Goal: Task Accomplishment & Management: Manage account settings

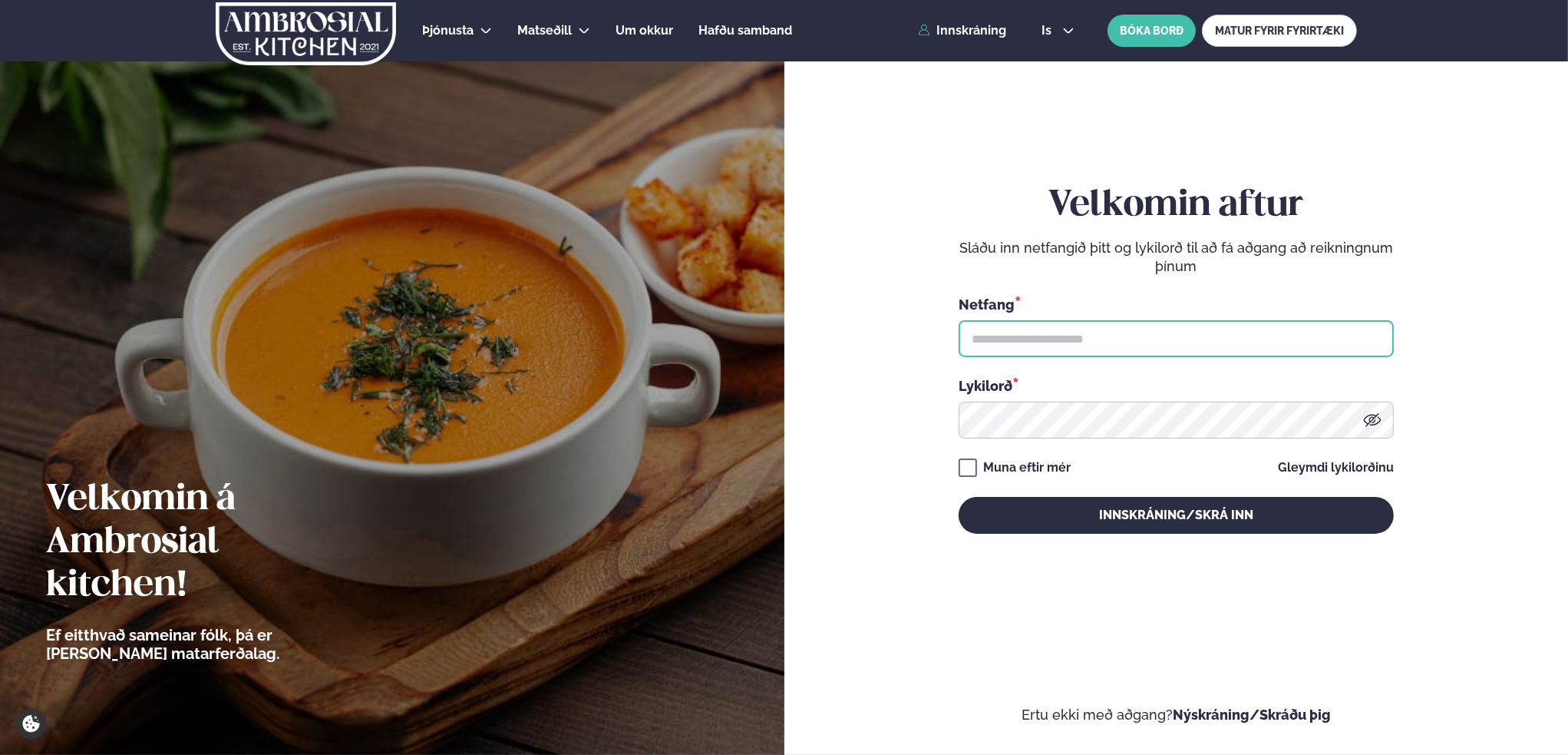
click at [1036, 345] on input "text" at bounding box center [1176, 338] width 435 height 37
type input "**********"
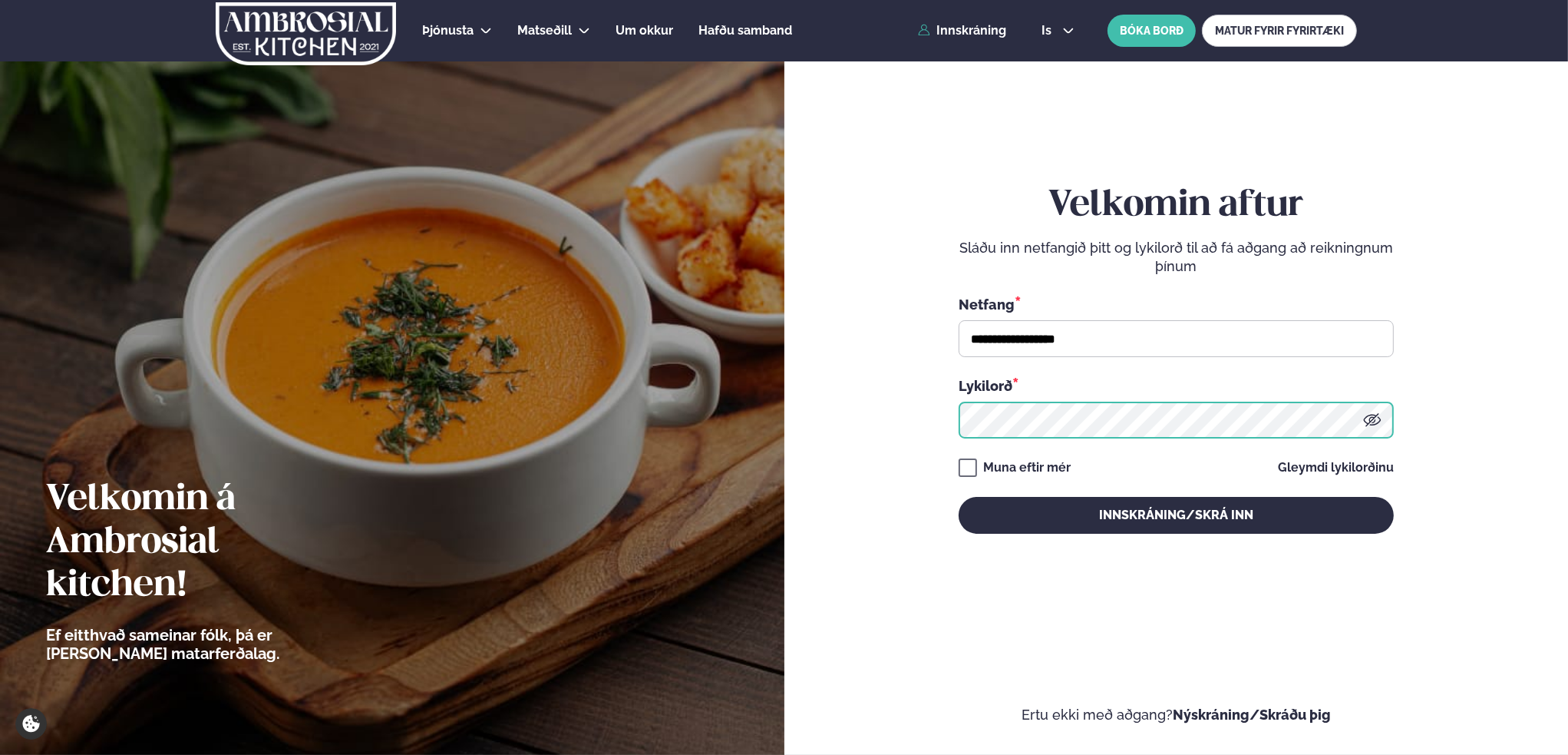
click at [959, 497] on button "Innskráning/Skrá inn" at bounding box center [1176, 515] width 435 height 37
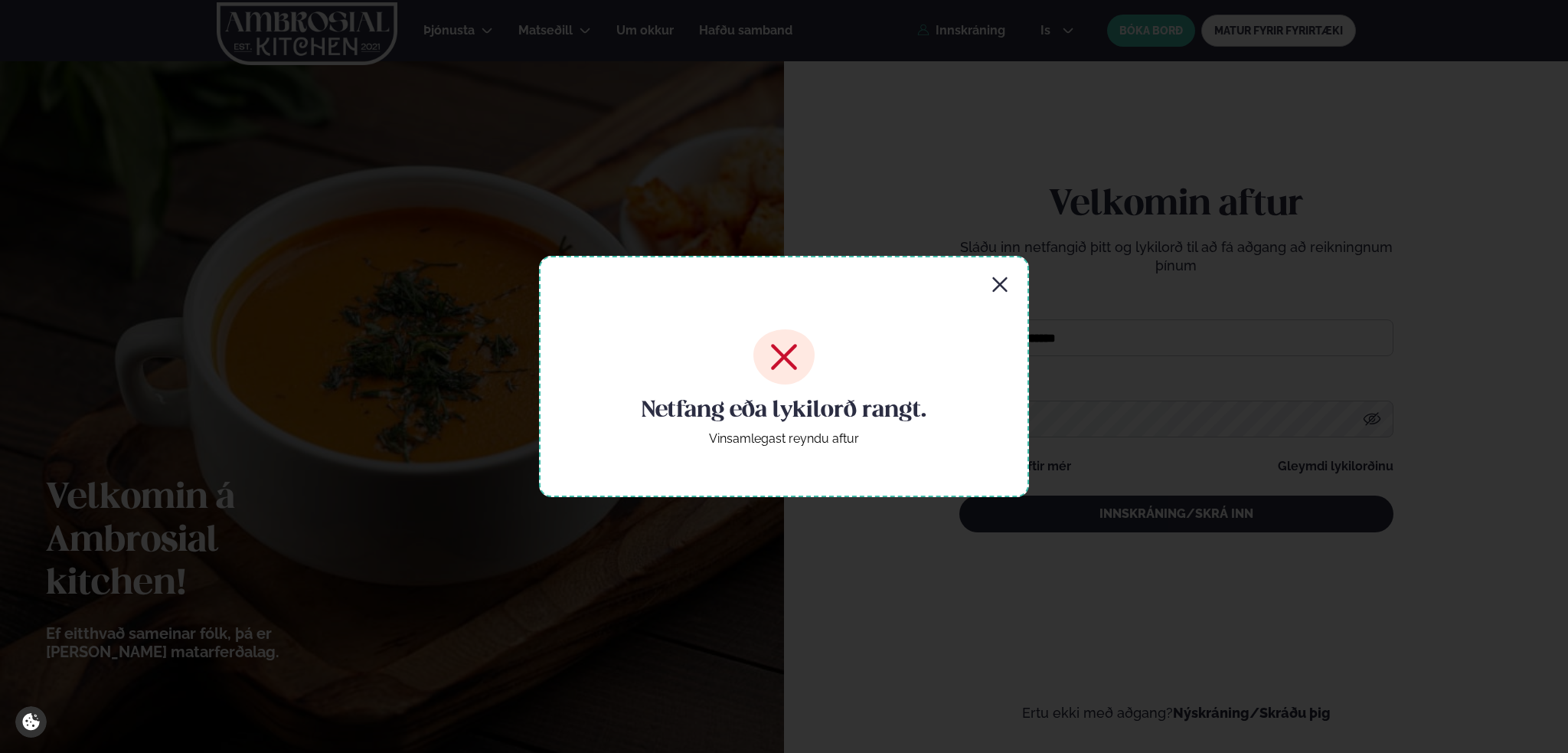
click at [995, 282] on icon "button" at bounding box center [1000, 285] width 19 height 19
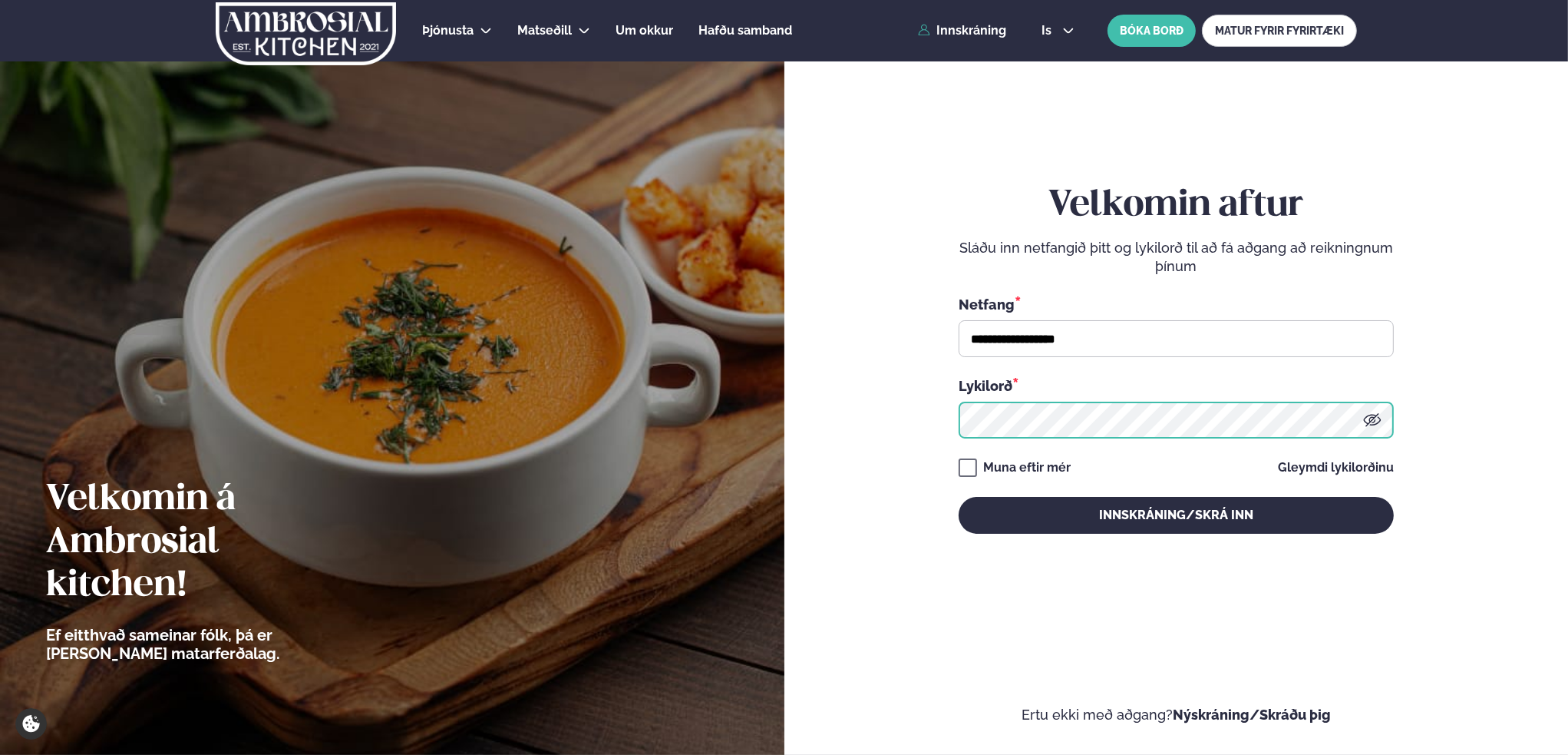
click at [959, 497] on button "Innskráning/Skrá inn" at bounding box center [1176, 515] width 435 height 37
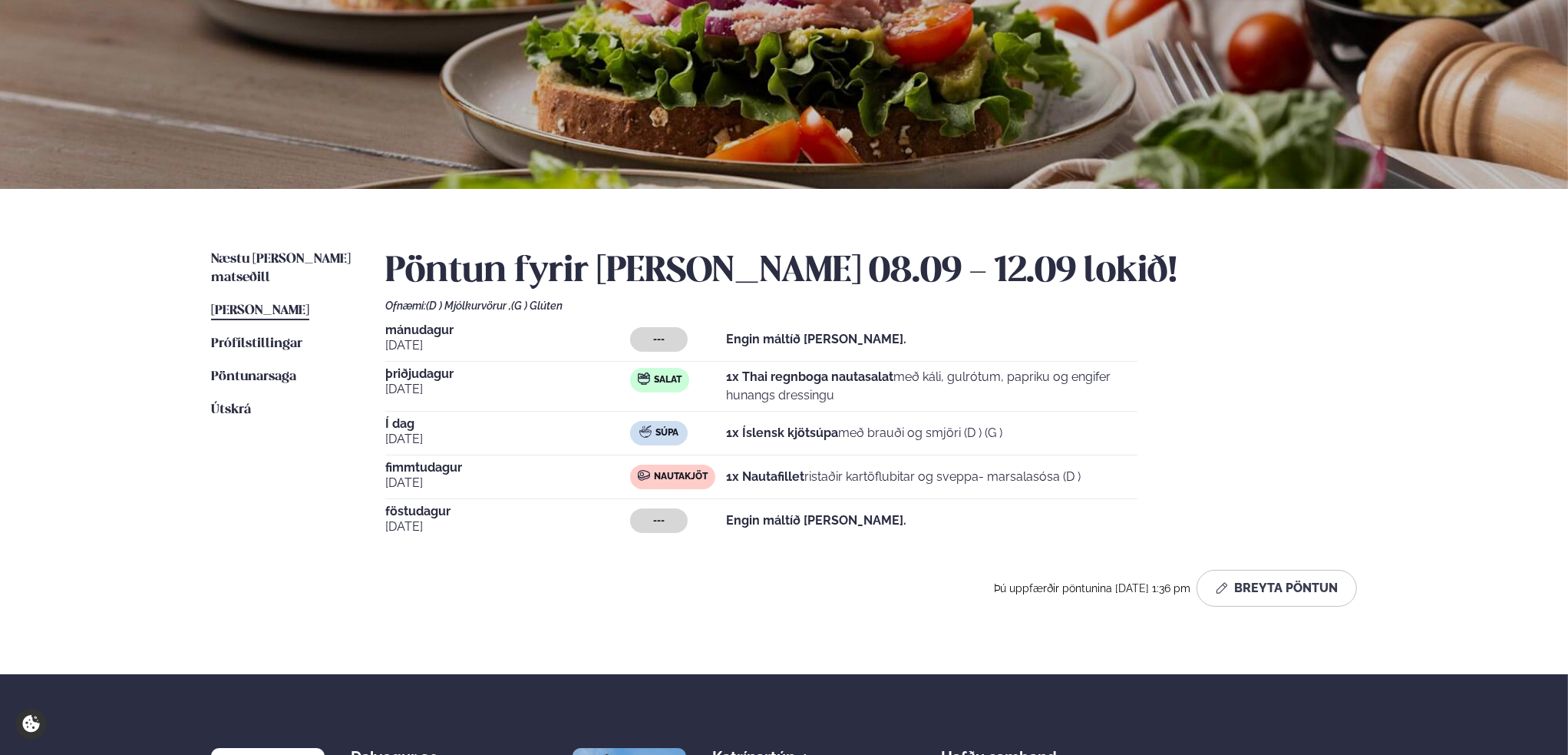
scroll to position [154, 0]
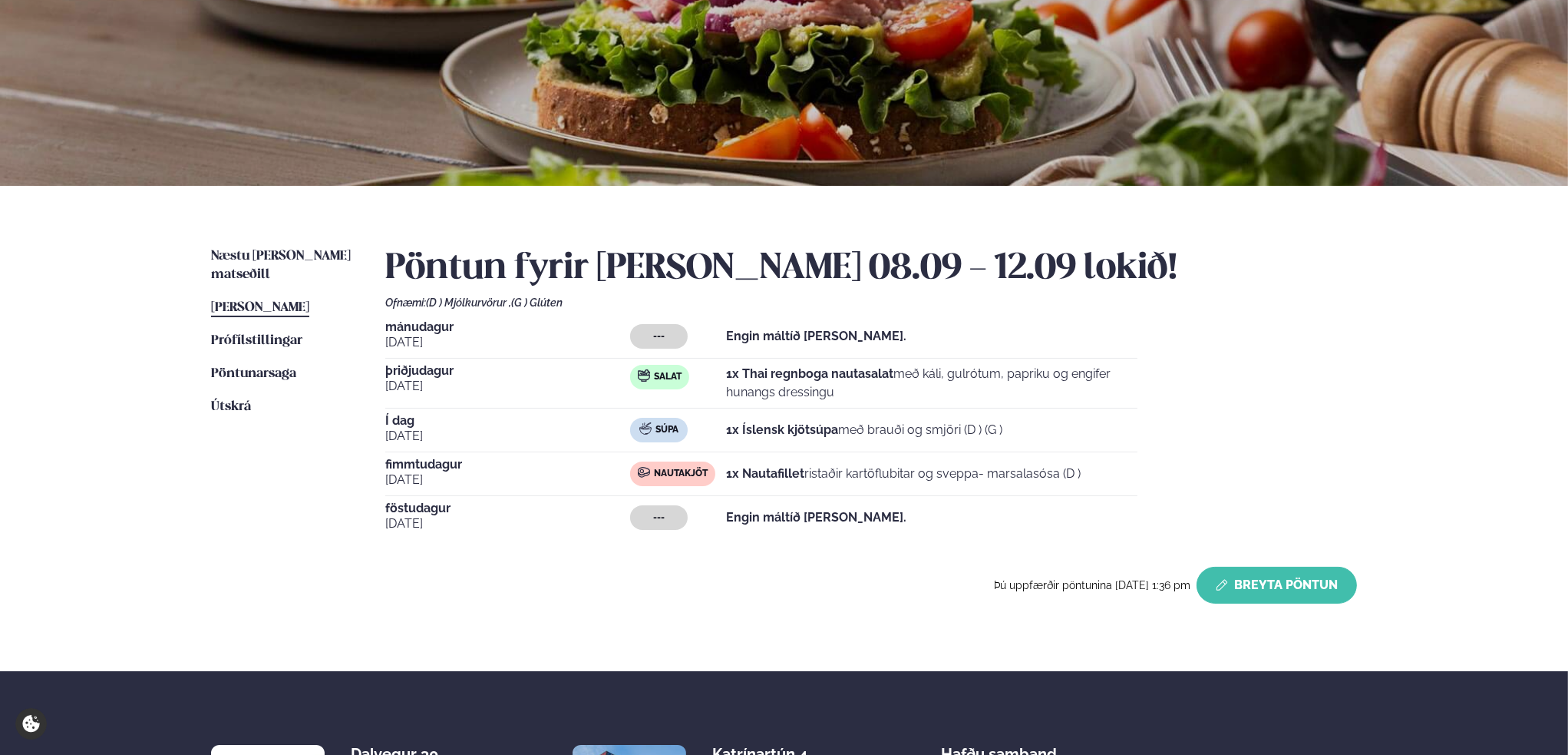
click at [1260, 580] on button "Breyta Pöntun" at bounding box center [1277, 585] width 160 height 37
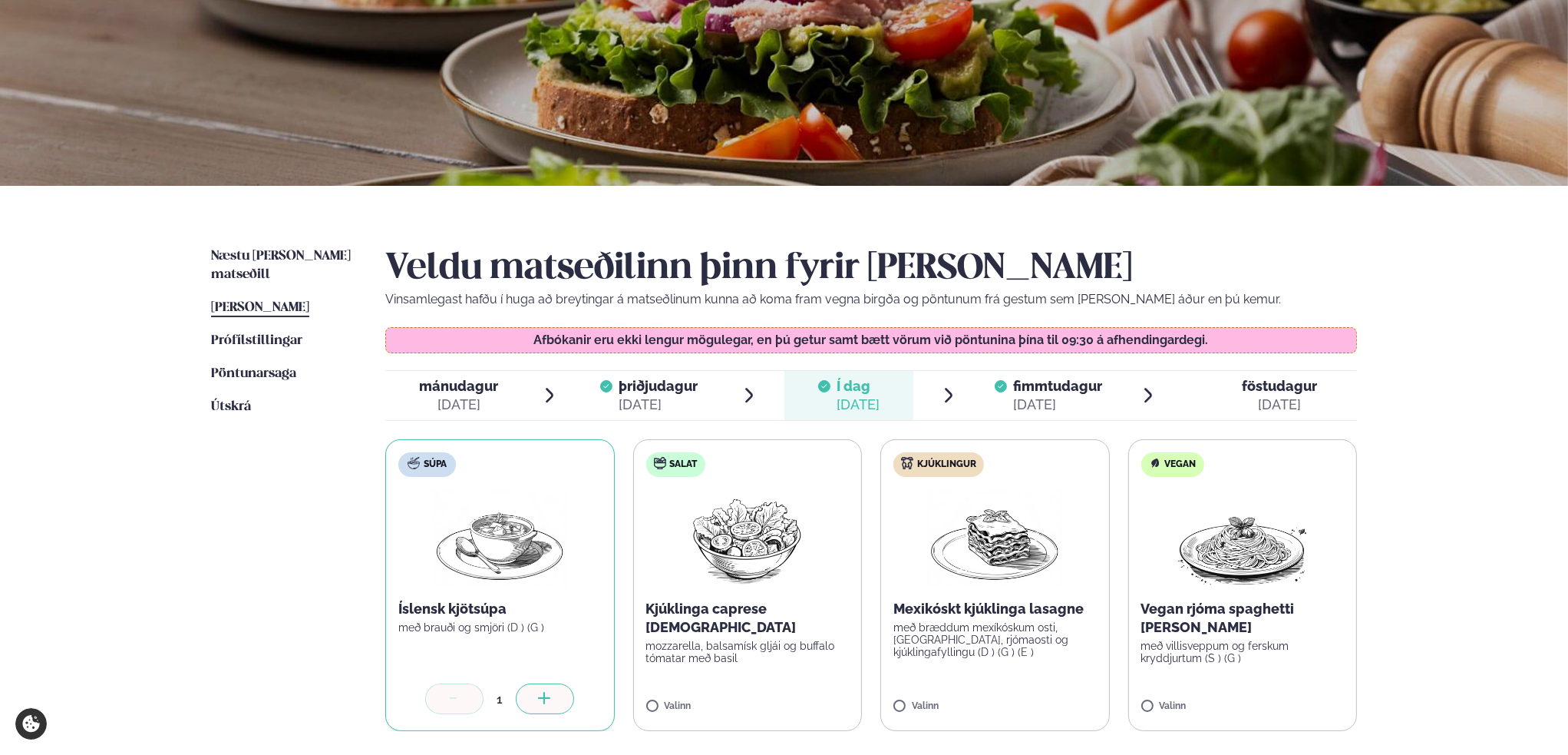
click at [1015, 398] on div "[DATE]" at bounding box center [1057, 404] width 89 height 19
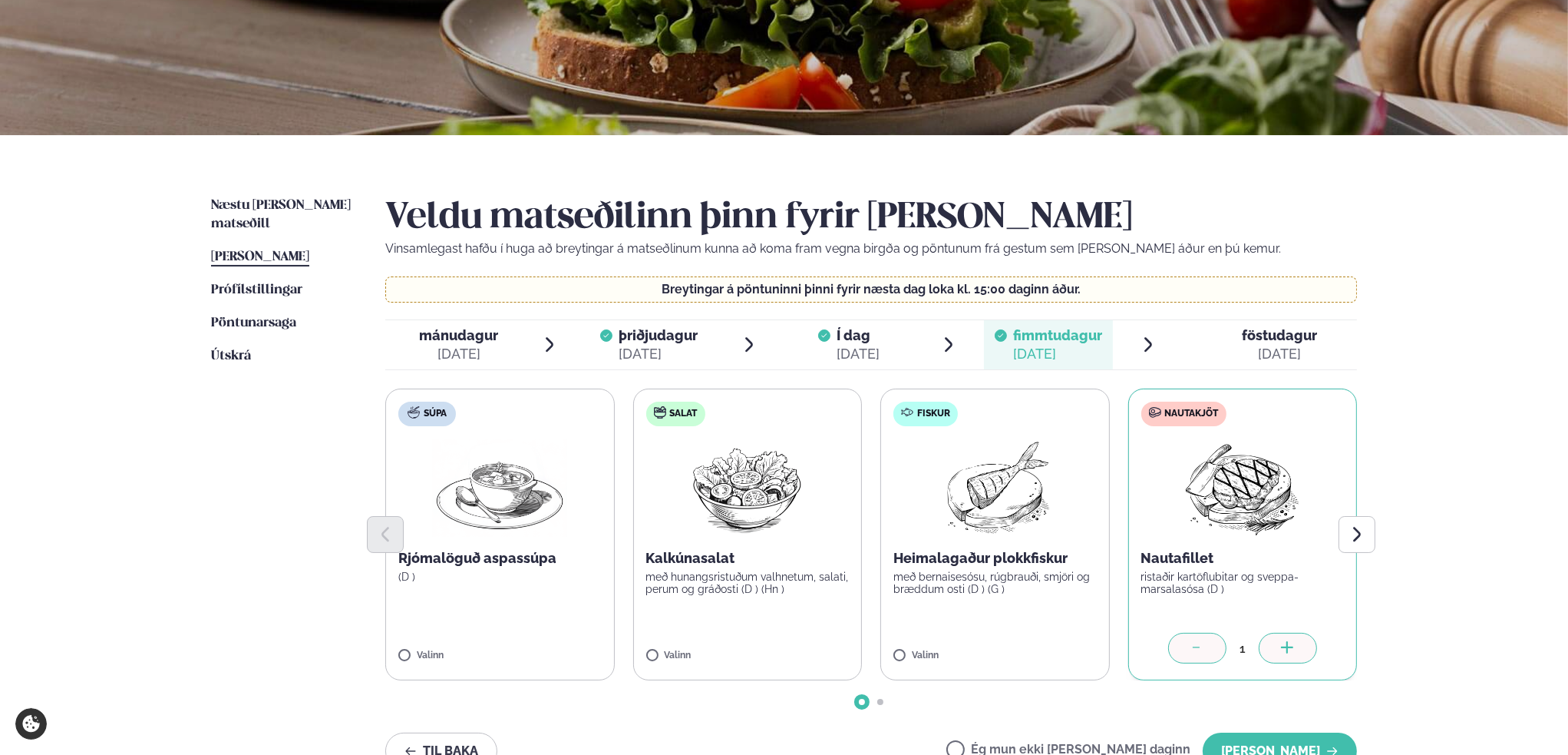
scroll to position [230, 0]
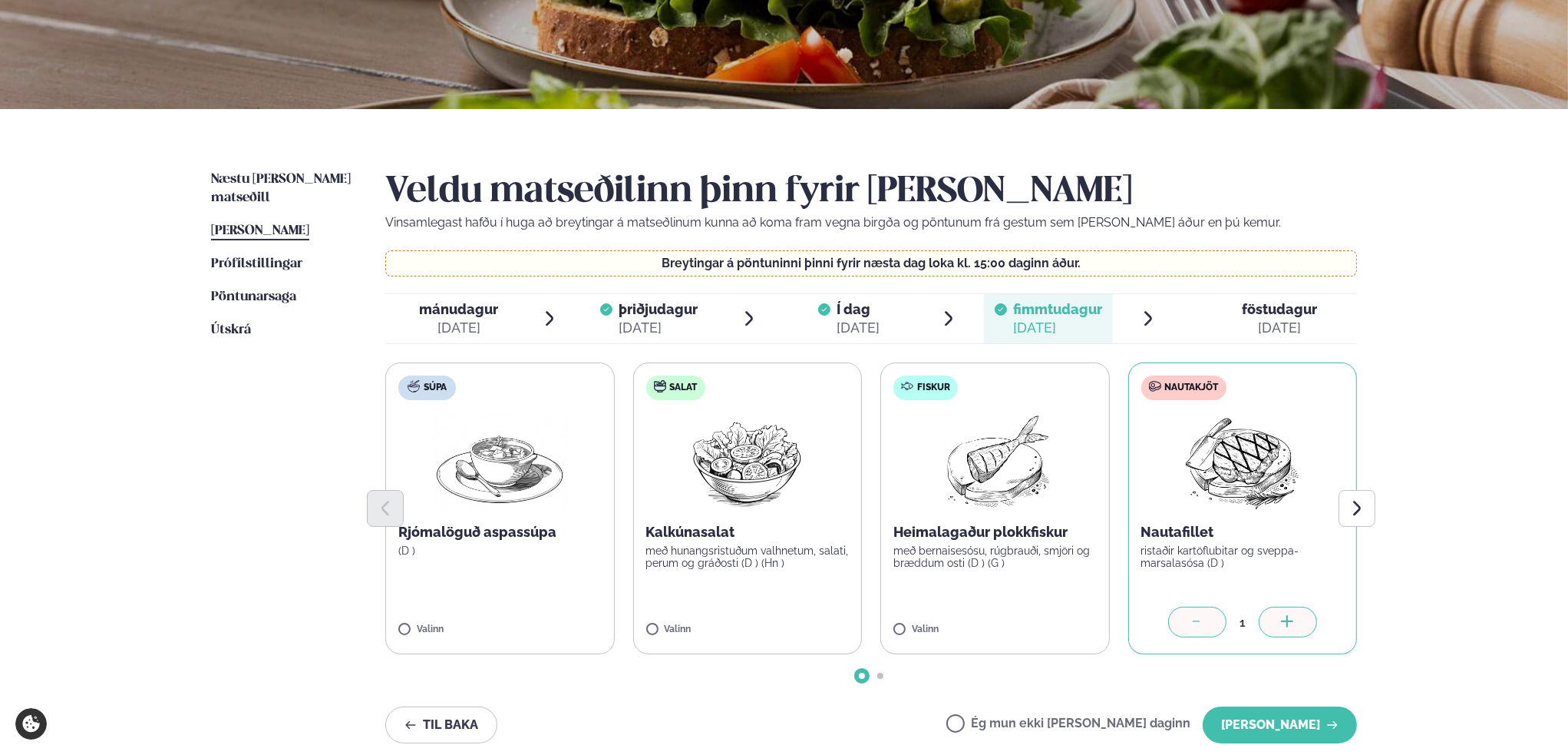
click at [1010, 723] on label "Ég mun ekki [PERSON_NAME] daginn" at bounding box center [1069, 725] width 245 height 16
click at [1290, 723] on button "[PERSON_NAME]" at bounding box center [1280, 725] width 155 height 37
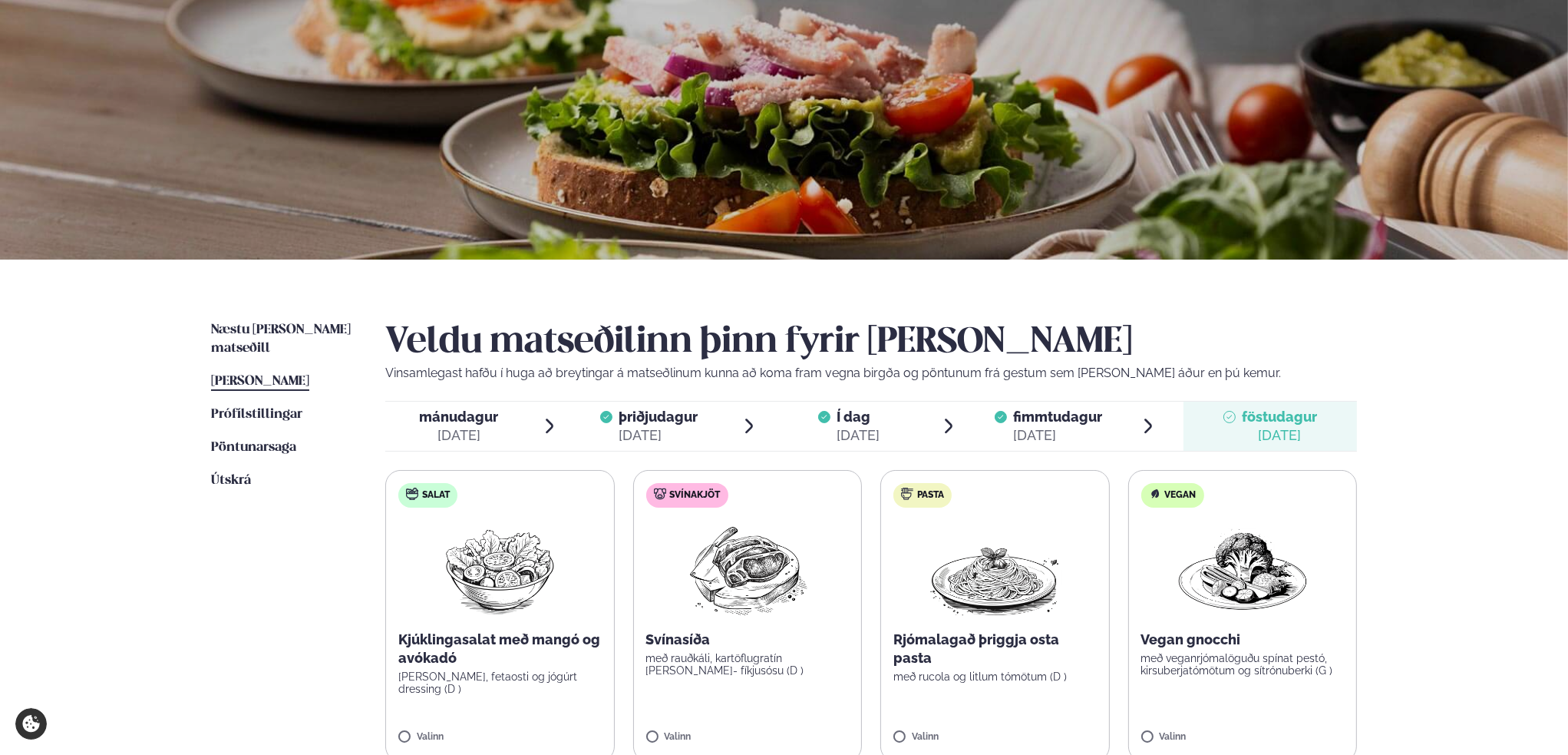
scroll to position [0, 0]
